Goal: Navigation & Orientation: Find specific page/section

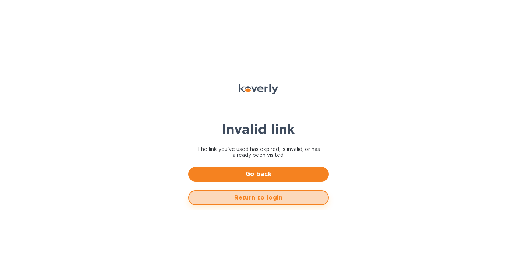
click at [255, 201] on span "Return to login" at bounding box center [258, 197] width 127 height 9
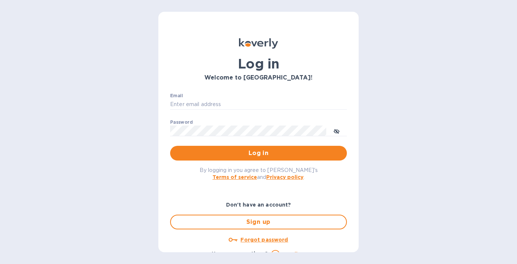
type input "[EMAIL_ADDRESS][DOMAIN_NAME]"
click at [221, 160] on button "Log in" at bounding box center [258, 153] width 177 height 15
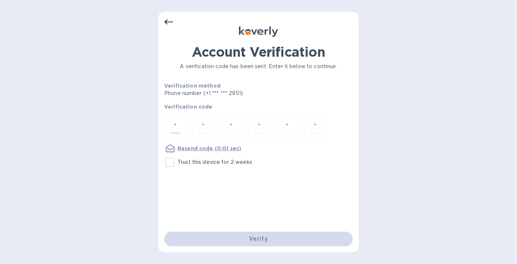
click at [181, 128] on div at bounding box center [175, 126] width 22 height 26
type input "3"
type input "1"
type input "8"
type input "7"
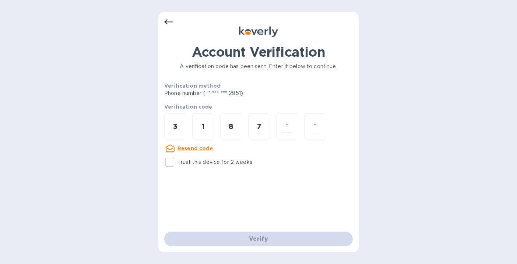
type input "8"
type input "1"
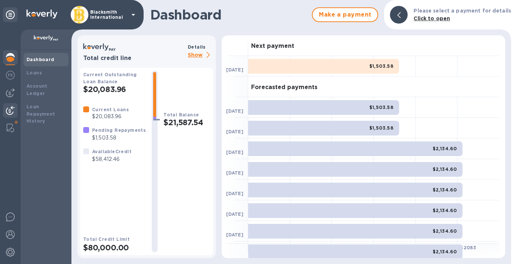
click at [16, 111] on div at bounding box center [10, 111] width 15 height 16
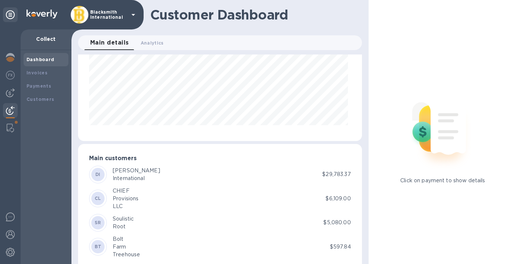
scroll to position [90, 0]
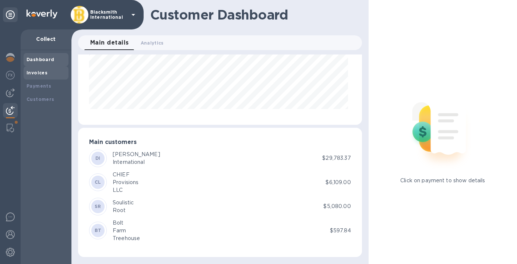
click at [38, 76] on div "Invoices" at bounding box center [45, 72] width 39 height 7
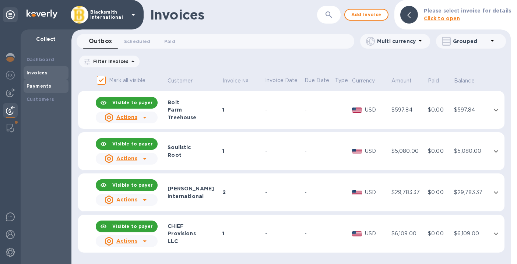
click at [38, 86] on b "Payments" at bounding box center [38, 86] width 25 height 6
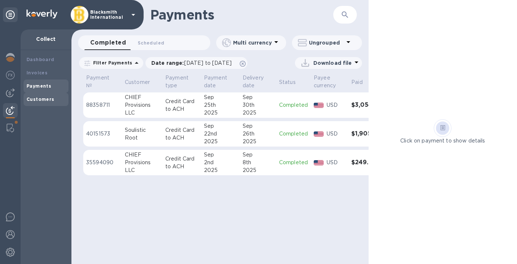
click at [40, 101] on b "Customers" at bounding box center [40, 99] width 28 height 6
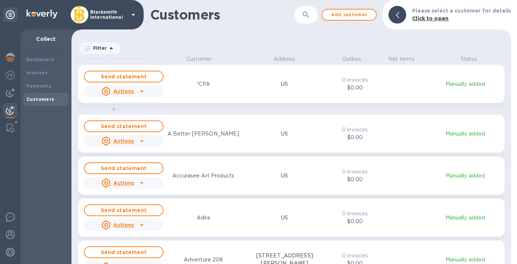
scroll to position [203, 436]
